Goal: Task Accomplishment & Management: Manage account settings

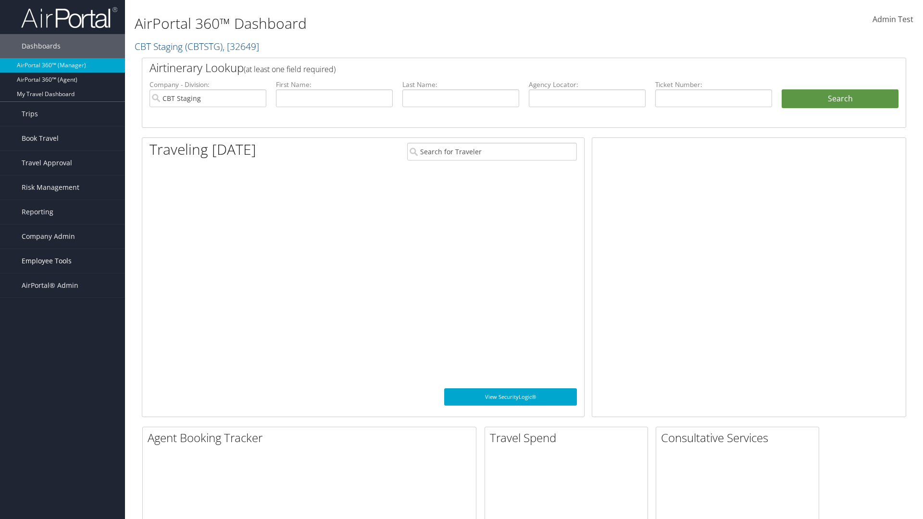
click at [62, 261] on span "Employee Tools" at bounding box center [47, 261] width 50 height 24
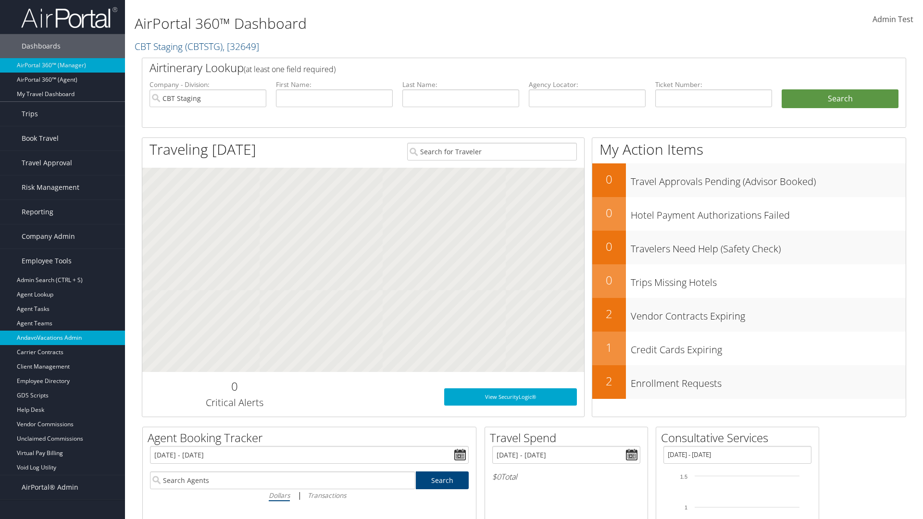
click at [62, 338] on link "AndavoVacations Admin" at bounding box center [62, 338] width 125 height 14
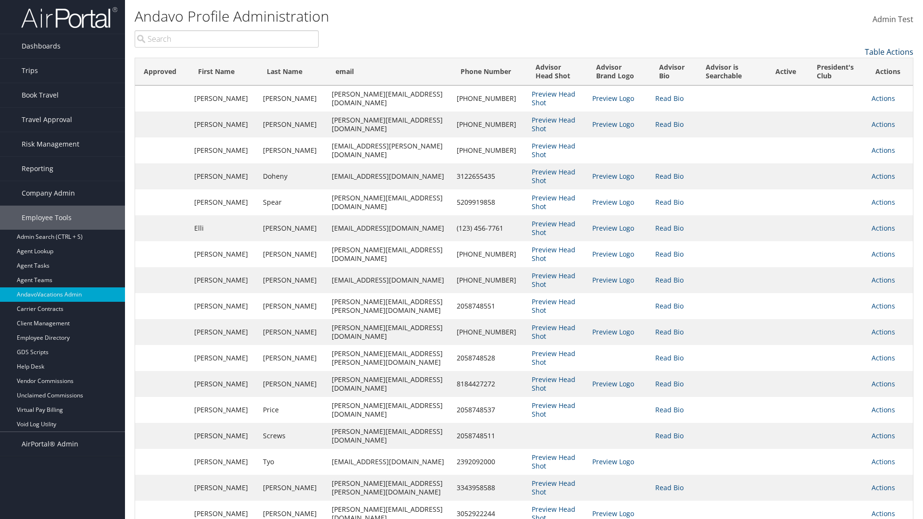
click at [888, 52] on link "Table Actions" at bounding box center [888, 52] width 49 height 11
click at [849, 67] on link "Column Visibility" at bounding box center [849, 67] width 126 height 16
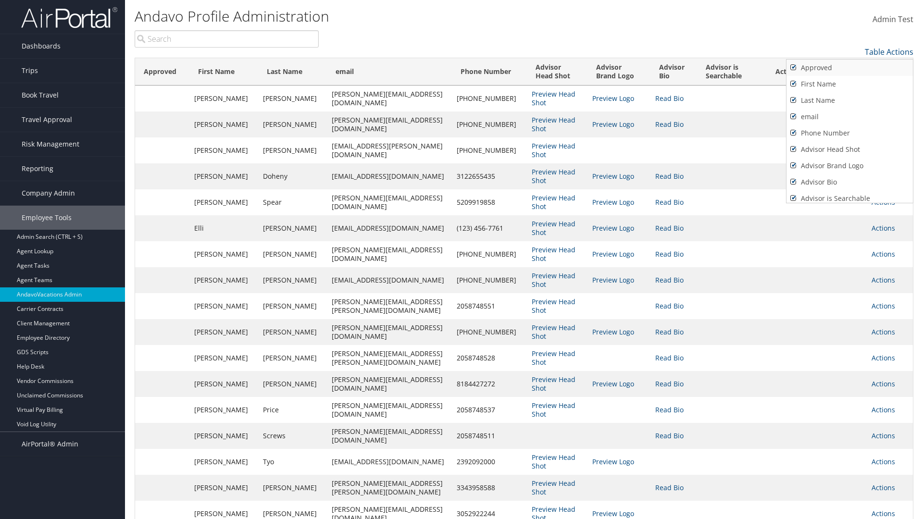
click at [849, 68] on link "Approved" at bounding box center [849, 68] width 126 height 16
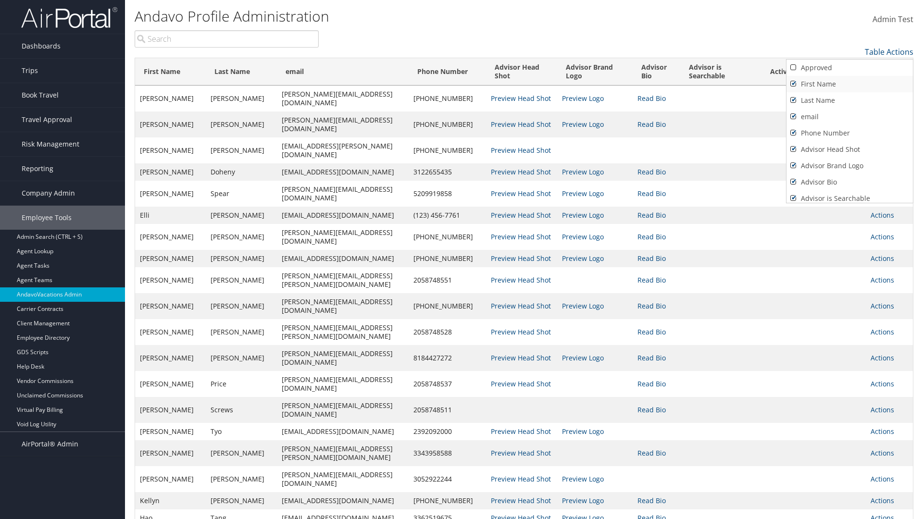
click at [849, 84] on link "First Name" at bounding box center [849, 84] width 126 height 16
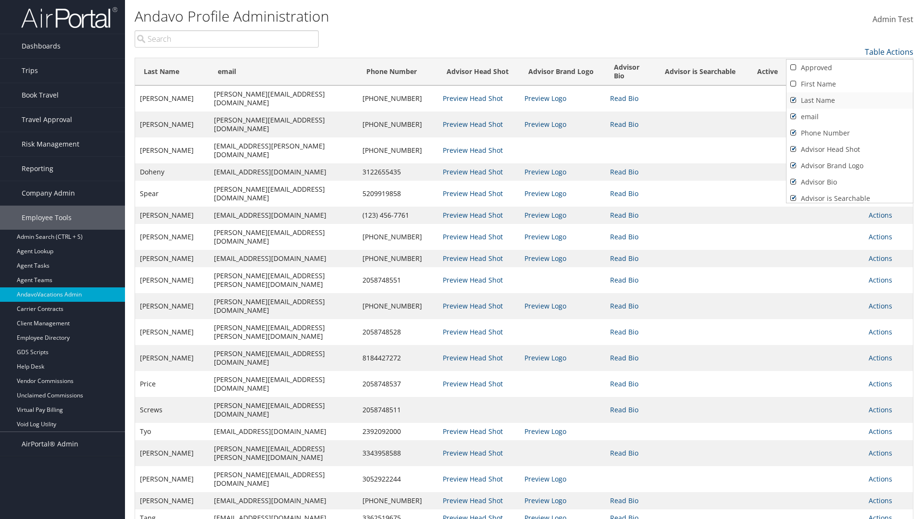
click at [849, 100] on link "Last Name" at bounding box center [849, 100] width 126 height 16
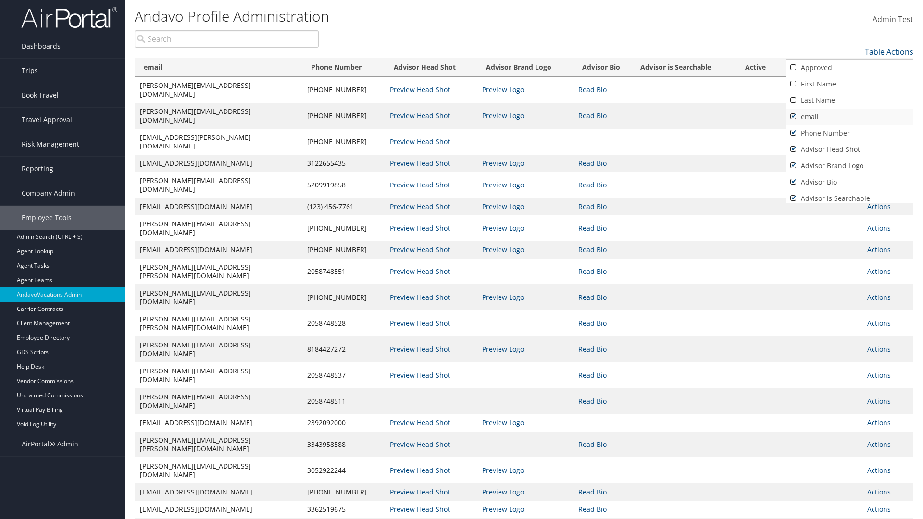
click at [849, 117] on link "email" at bounding box center [849, 117] width 126 height 16
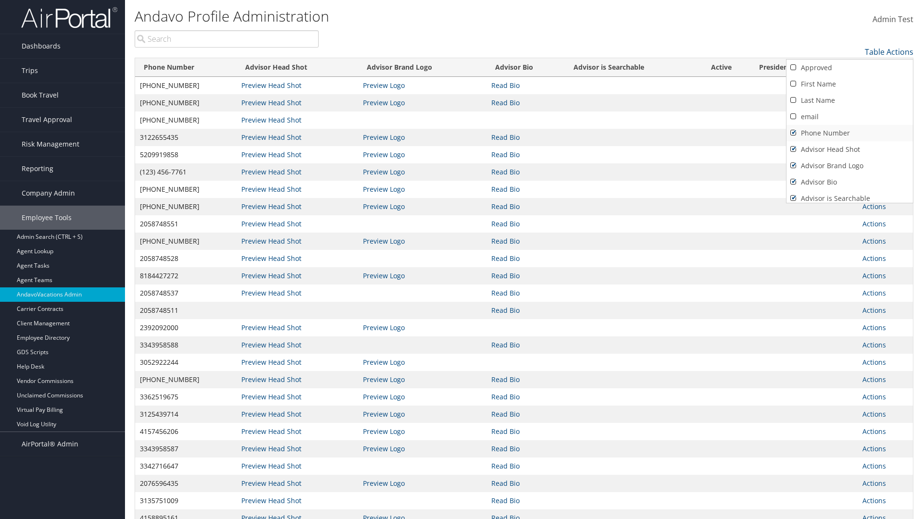
click at [849, 133] on link "Phone Number" at bounding box center [849, 133] width 126 height 16
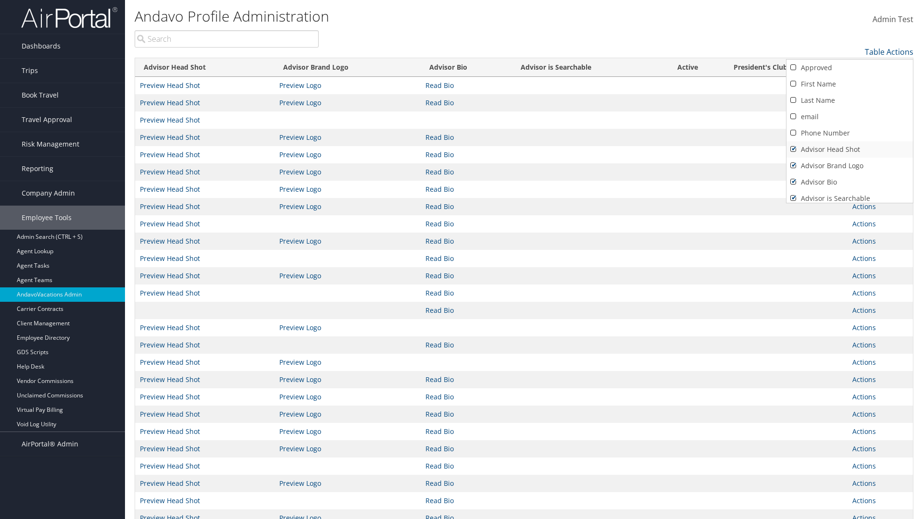
click at [849, 149] on link "Advisor Head Shot" at bounding box center [849, 149] width 126 height 16
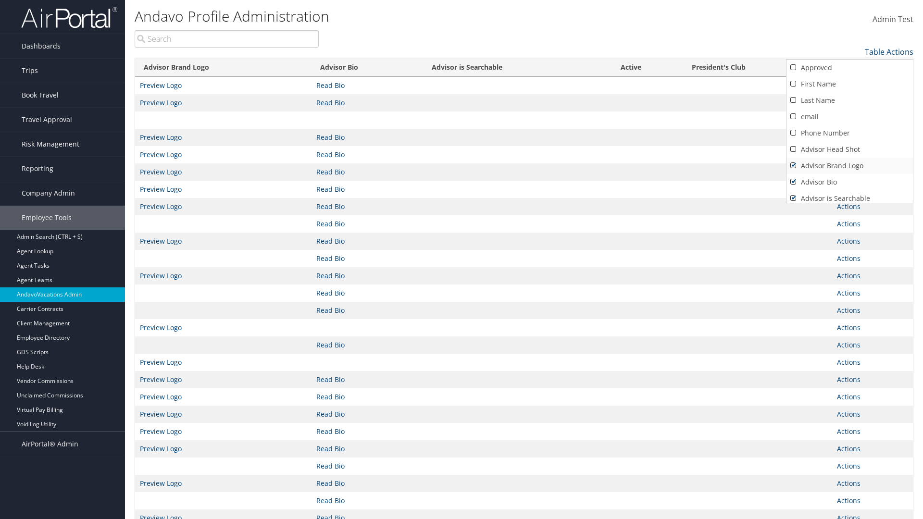
click at [849, 166] on link "Advisor Brand Logo" at bounding box center [849, 166] width 126 height 16
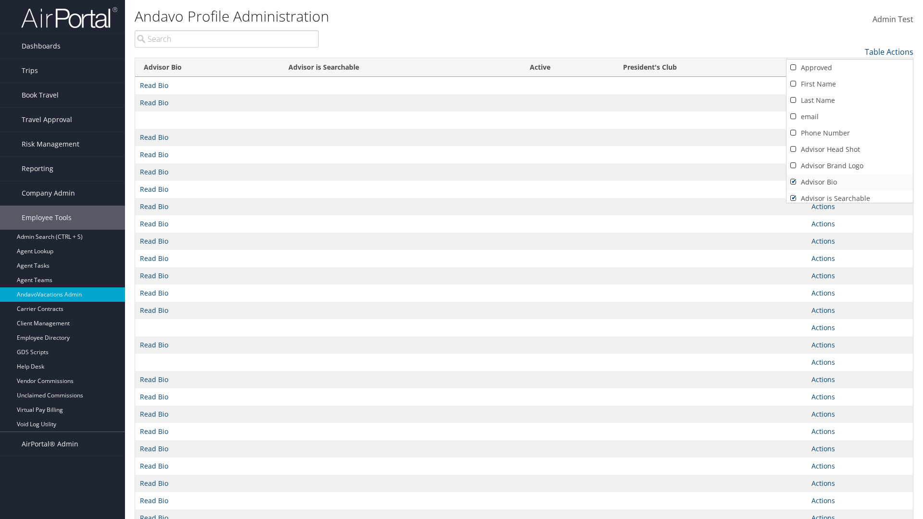
click at [849, 182] on link "Advisor Bio" at bounding box center [849, 182] width 126 height 16
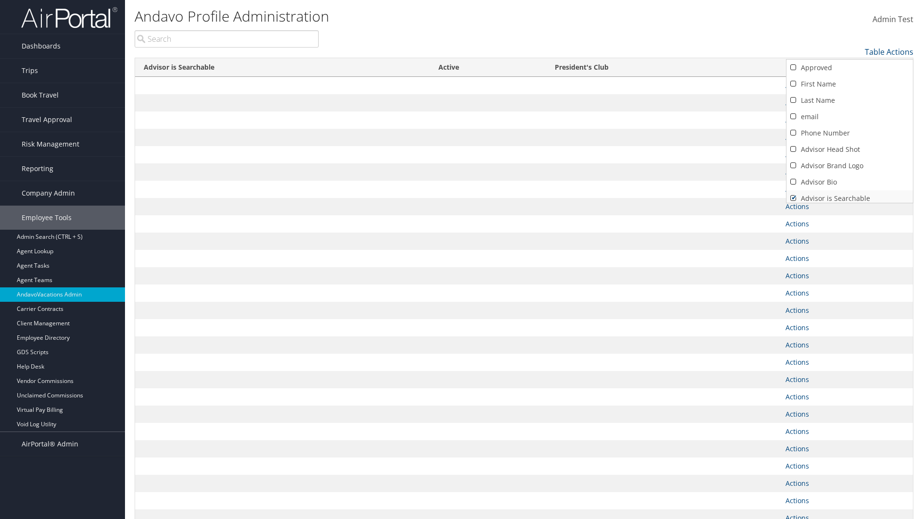
click at [849, 195] on link "Advisor is Searchable" at bounding box center [849, 198] width 126 height 16
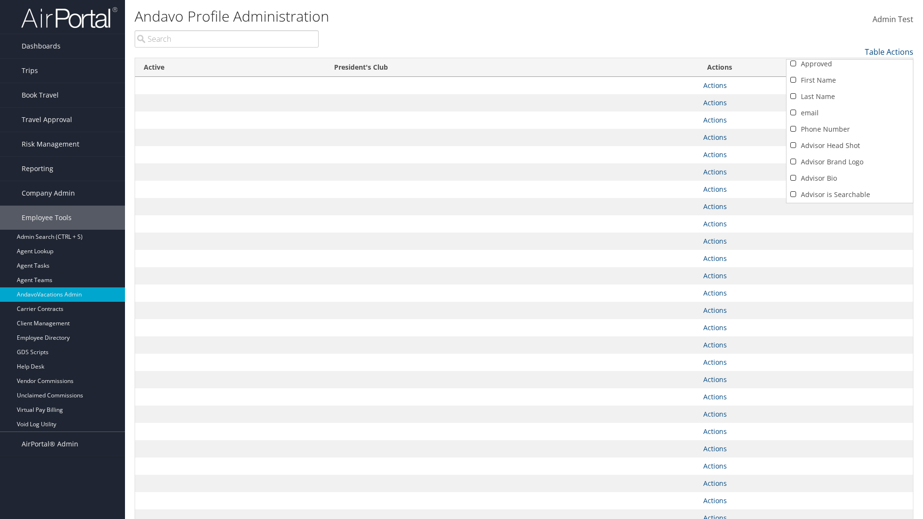
click at [849, 203] on link "Active" at bounding box center [849, 211] width 126 height 16
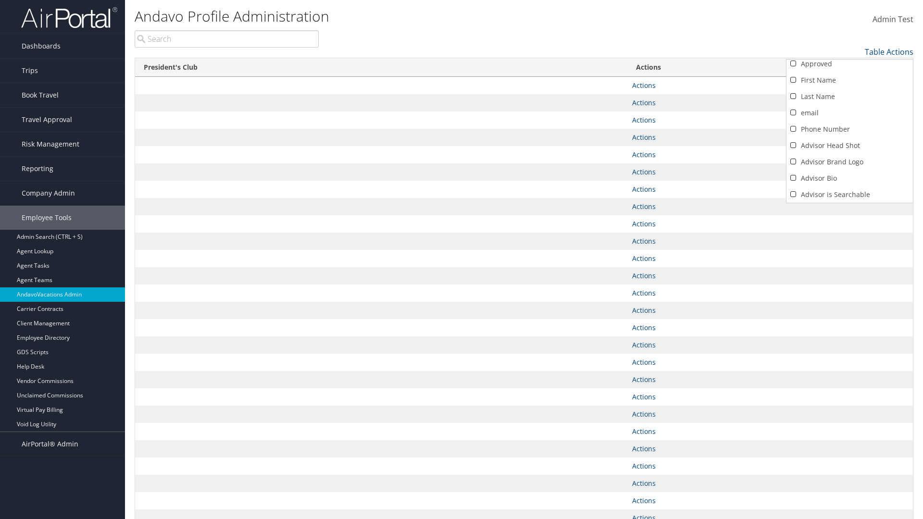
scroll to position [37, 0]
click at [849, 195] on link "President's Club" at bounding box center [849, 194] width 126 height 16
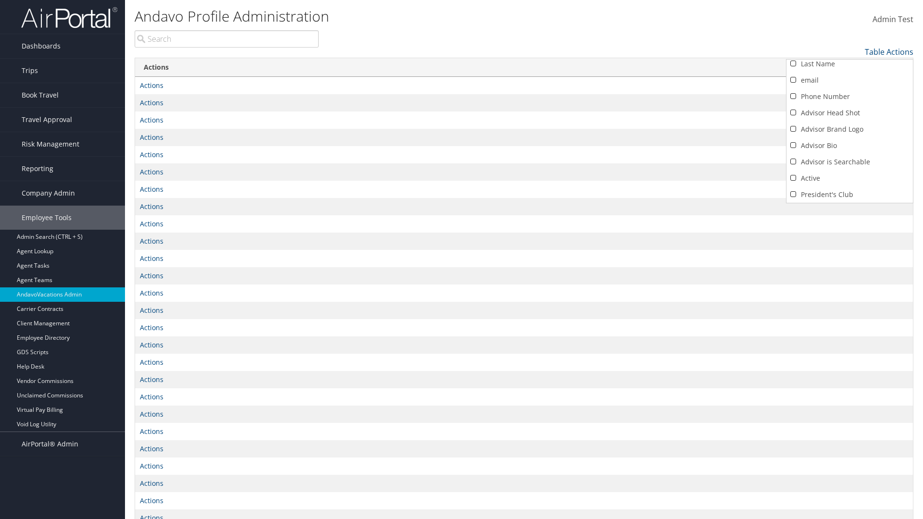
click at [461, 259] on div at bounding box center [461, 259] width 923 height 519
click at [888, 52] on link "Table Actions" at bounding box center [888, 52] width 49 height 11
click at [849, 67] on link "Column Visibility" at bounding box center [849, 67] width 126 height 16
click at [849, 68] on link "Approved" at bounding box center [849, 68] width 126 height 16
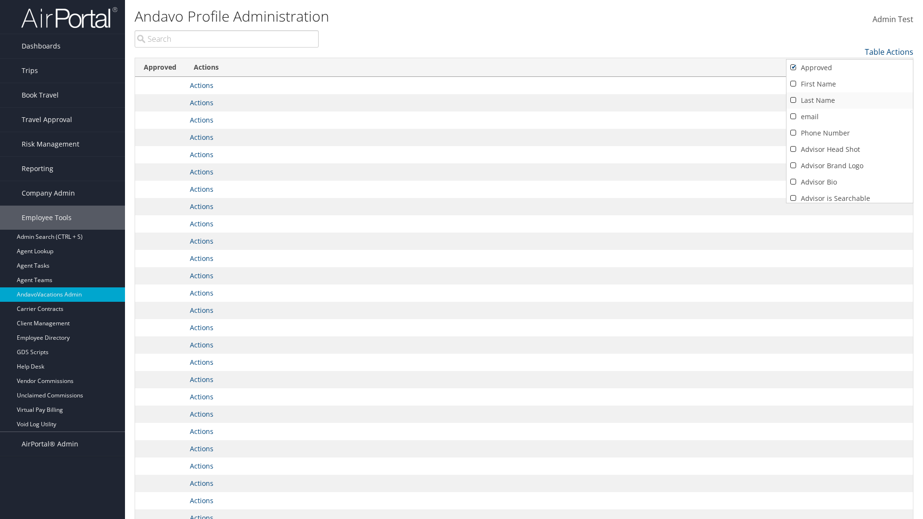
click at [849, 84] on link "First Name" at bounding box center [849, 84] width 126 height 16
click at [849, 100] on link "Last Name" at bounding box center [849, 100] width 126 height 16
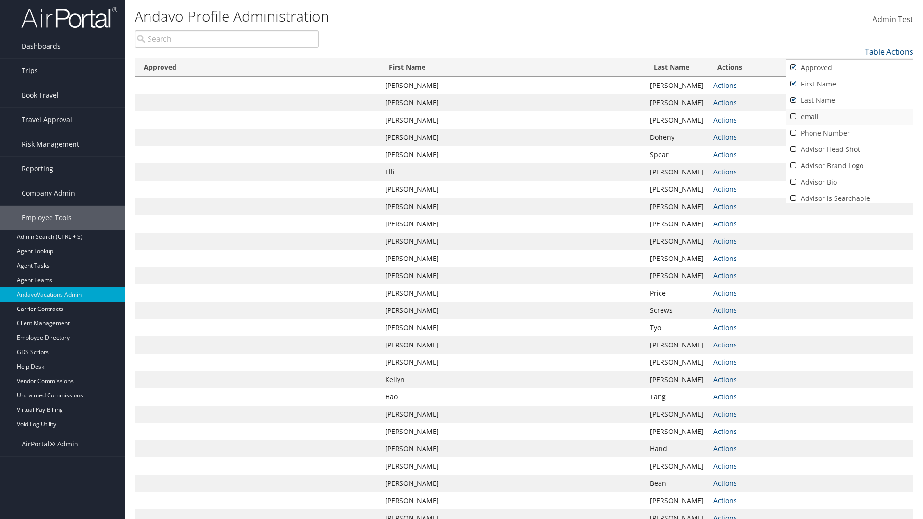
click at [849, 117] on link "email" at bounding box center [849, 117] width 126 height 16
click at [849, 133] on link "Phone Number" at bounding box center [849, 133] width 126 height 16
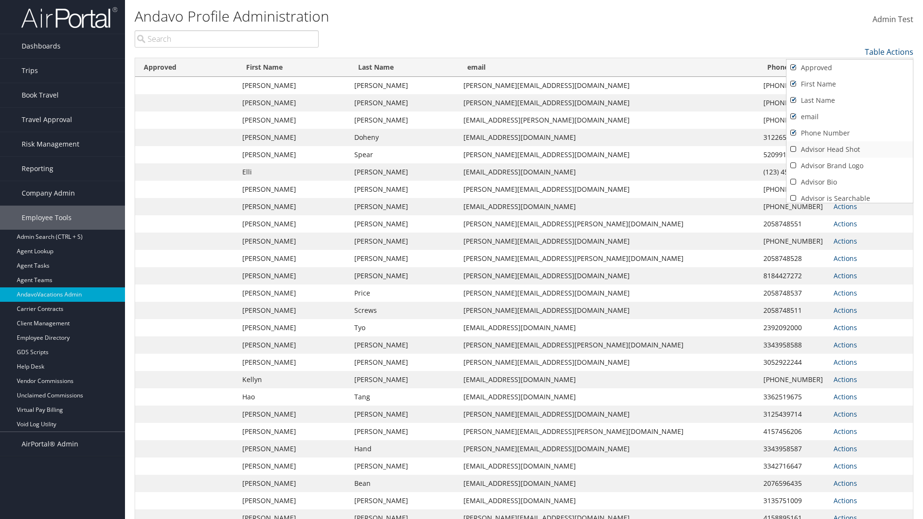
click at [849, 149] on link "Advisor Head Shot" at bounding box center [849, 149] width 126 height 16
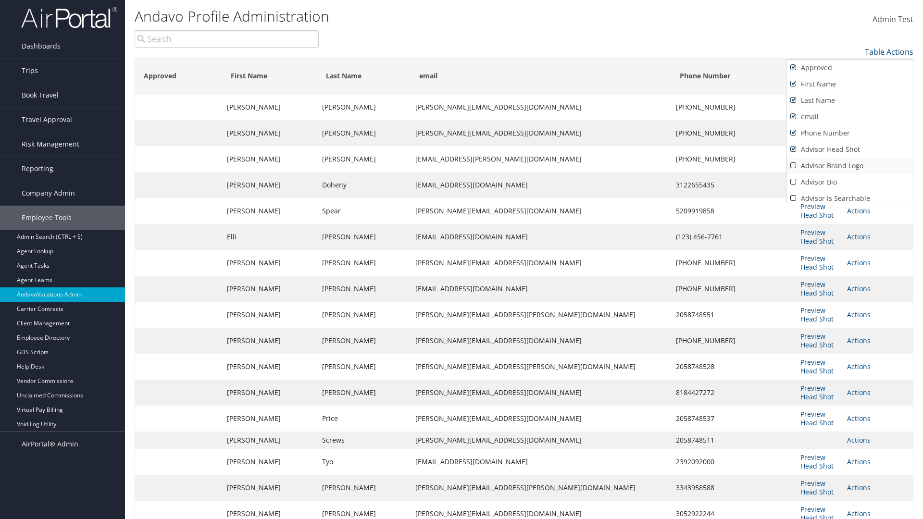
click at [849, 166] on link "Advisor Brand Logo" at bounding box center [849, 166] width 126 height 16
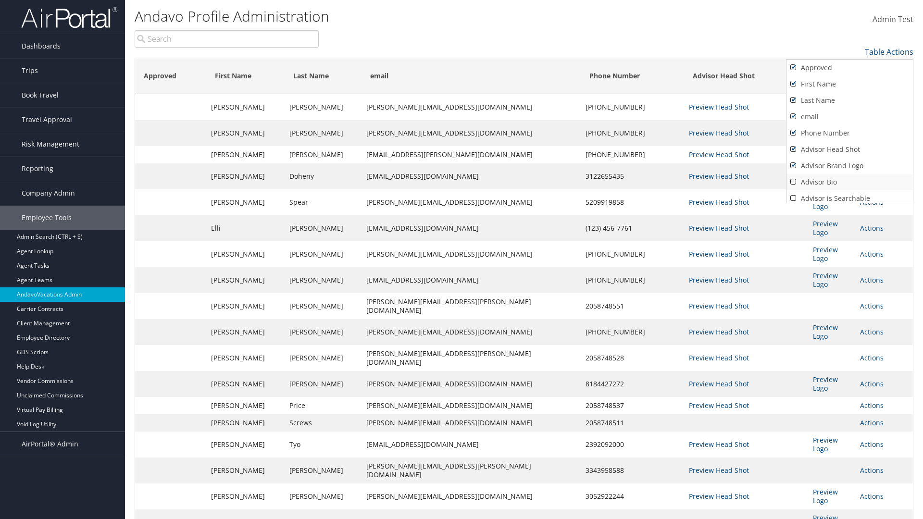
click at [849, 182] on link "Advisor Bio" at bounding box center [849, 182] width 126 height 16
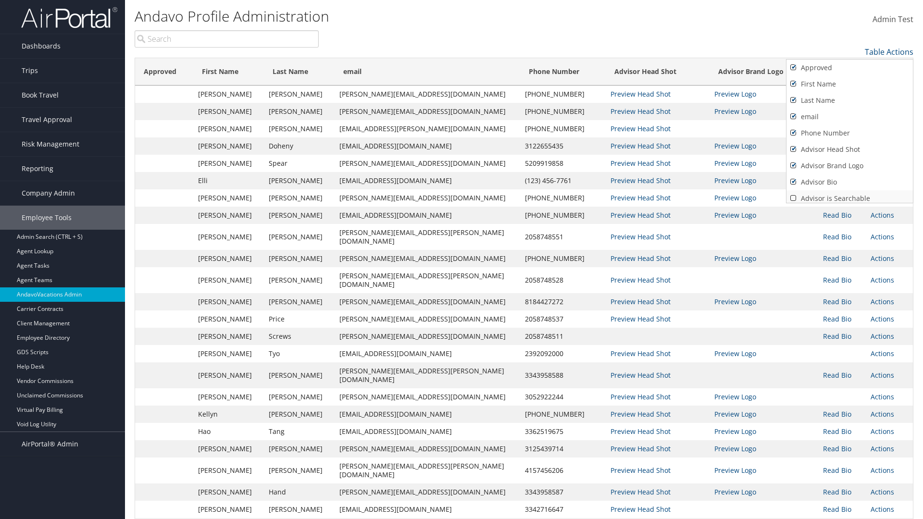
click at [849, 195] on link "Advisor is Searchable" at bounding box center [849, 198] width 126 height 16
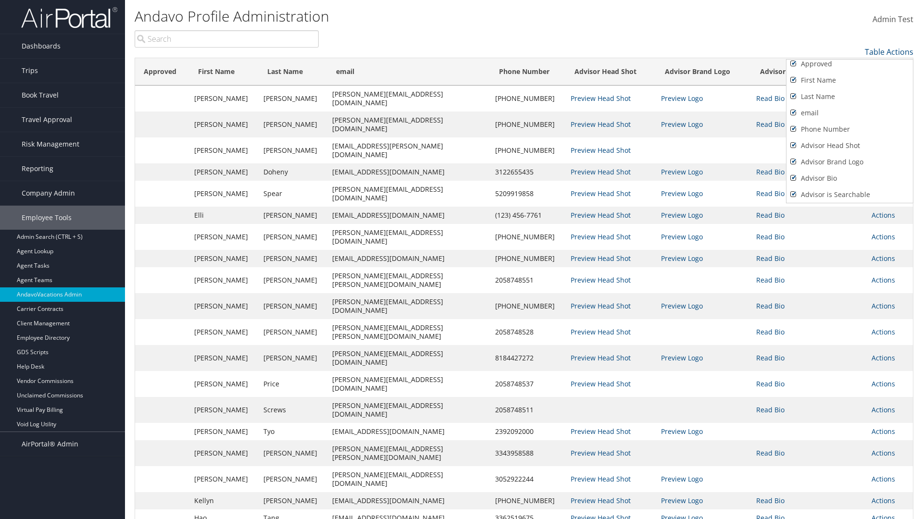
click at [849, 203] on link "Active" at bounding box center [849, 211] width 126 height 16
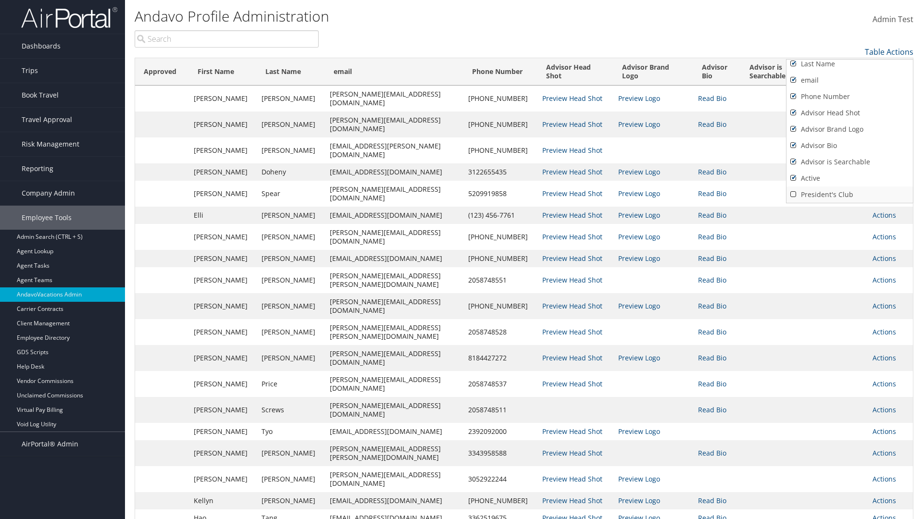
click at [849, 195] on link "President's Club" at bounding box center [849, 194] width 126 height 16
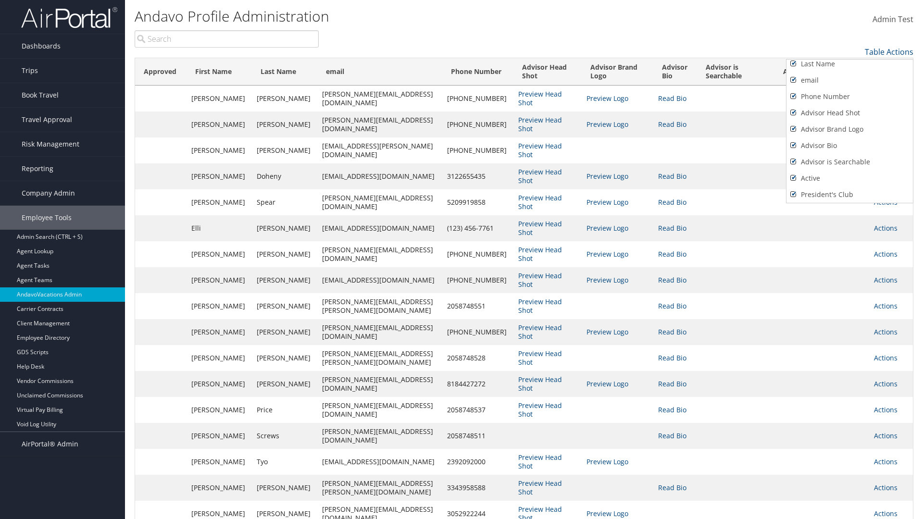
click at [461, 259] on div at bounding box center [461, 259] width 923 height 519
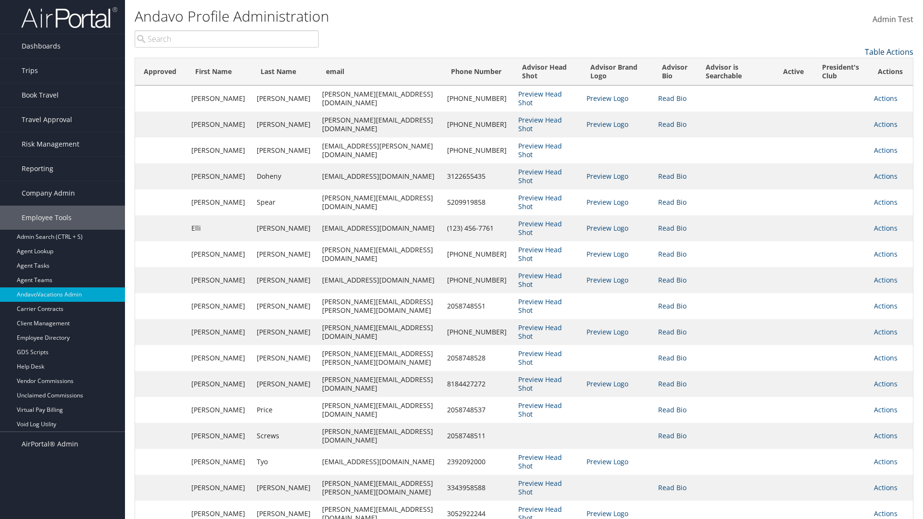
click at [888, 52] on link "Table Actions" at bounding box center [888, 52] width 49 height 11
click at [849, 83] on link "Page Length" at bounding box center [849, 83] width 126 height 16
click at [849, 117] on link "100" at bounding box center [849, 117] width 126 height 16
click at [888, 52] on link "Table Actions" at bounding box center [888, 52] width 49 height 11
click at [849, 100] on link "50" at bounding box center [849, 100] width 126 height 16
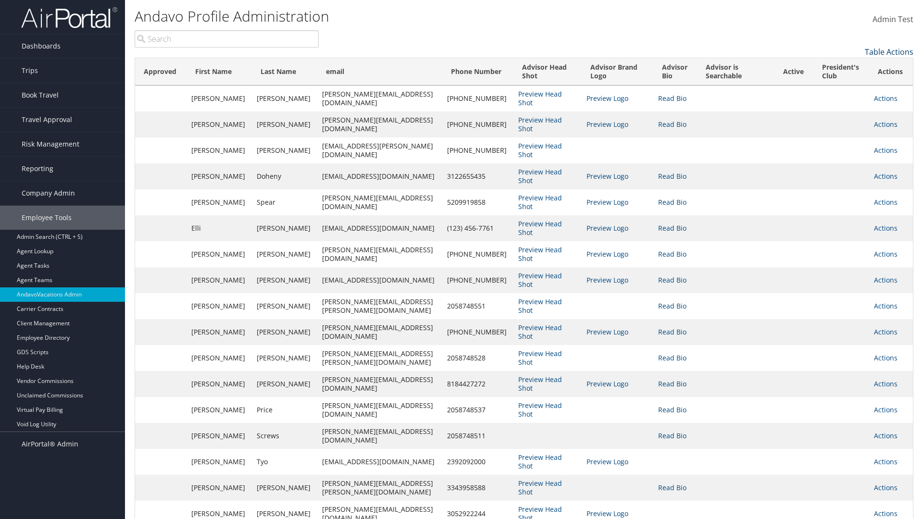
click at [888, 52] on link "Table Actions" at bounding box center [888, 52] width 49 height 11
click at [849, 83] on link "Page Length" at bounding box center [849, 83] width 126 height 16
click at [849, 68] on link "10" at bounding box center [849, 68] width 126 height 16
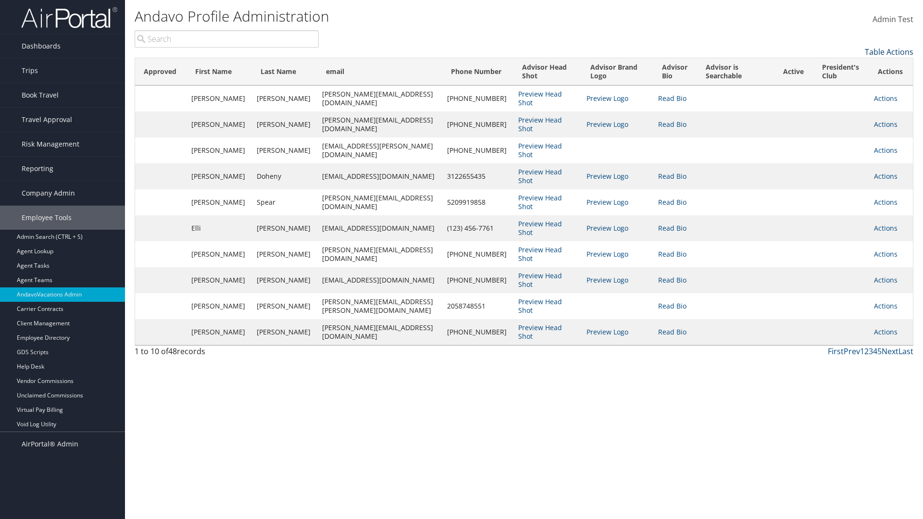
click at [888, 52] on link "Table Actions" at bounding box center [888, 52] width 49 height 11
click at [849, 83] on link "Page Length" at bounding box center [849, 83] width 126 height 16
click at [849, 84] on link "25" at bounding box center [849, 84] width 126 height 16
